Goal: Information Seeking & Learning: Learn about a topic

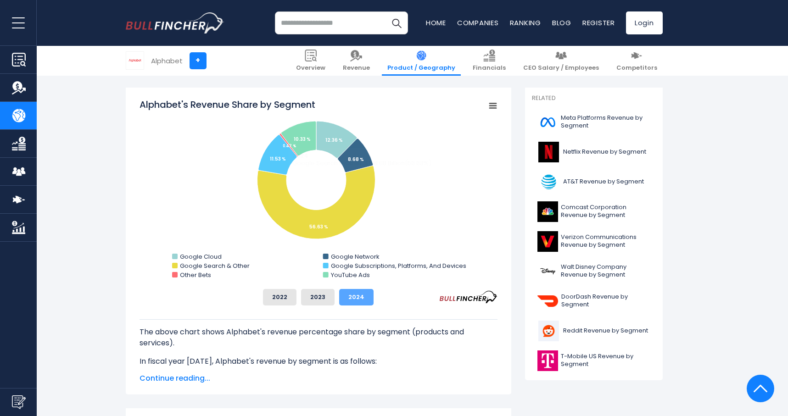
scroll to position [230, 0]
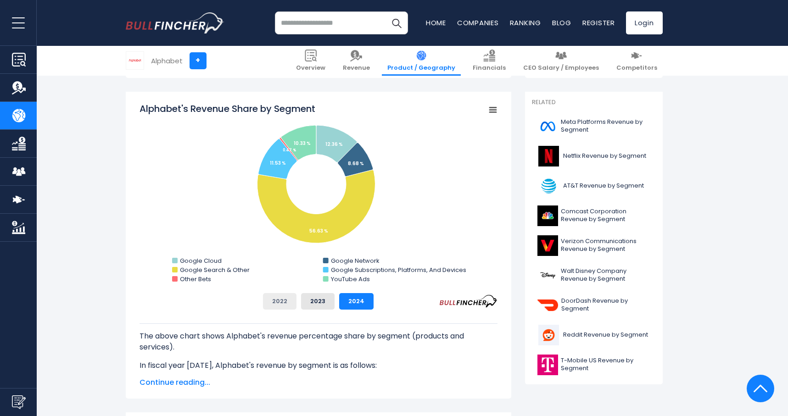
click at [276, 301] on button "2022" at bounding box center [280, 301] width 34 height 17
click at [315, 301] on button "2023" at bounding box center [318, 301] width 34 height 17
click at [351, 302] on button "2024" at bounding box center [356, 301] width 34 height 17
click at [279, 303] on button "2022" at bounding box center [280, 301] width 34 height 17
click at [306, 300] on button "2023" at bounding box center [318, 301] width 34 height 17
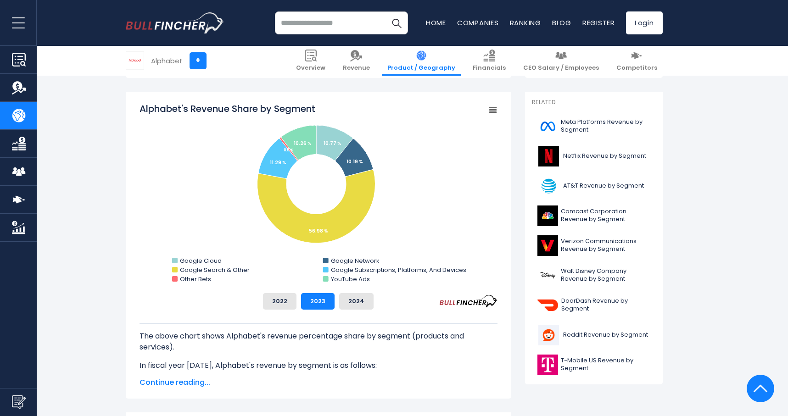
click at [335, 301] on div "2022 2023 2024" at bounding box center [319, 301] width 358 height 17
click at [348, 298] on button "2024" at bounding box center [356, 301] width 34 height 17
click at [284, 300] on button "2022" at bounding box center [280, 301] width 34 height 17
click at [313, 298] on button "2023" at bounding box center [318, 301] width 34 height 17
click at [348, 301] on button "2024" at bounding box center [356, 301] width 34 height 17
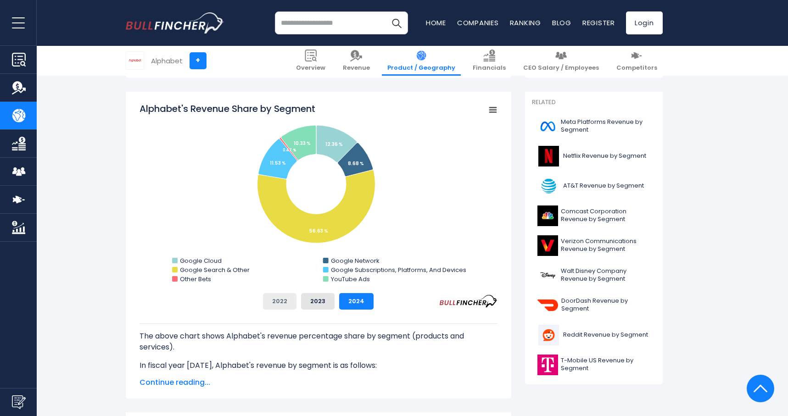
click at [288, 298] on button "2022" at bounding box center [280, 301] width 34 height 17
drag, startPoint x: 311, startPoint y: 298, endPoint x: 323, endPoint y: 297, distance: 12.4
click at [311, 298] on button "2023" at bounding box center [318, 301] width 34 height 17
click at [351, 298] on button "2024" at bounding box center [356, 301] width 34 height 17
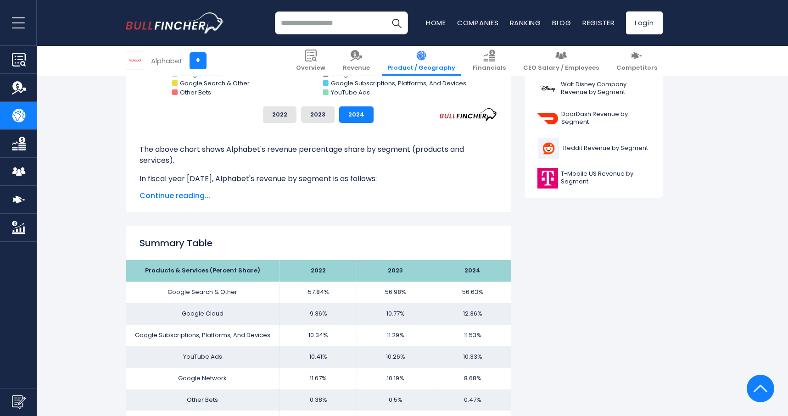
scroll to position [415, 0]
